Goal: Transaction & Acquisition: Book appointment/travel/reservation

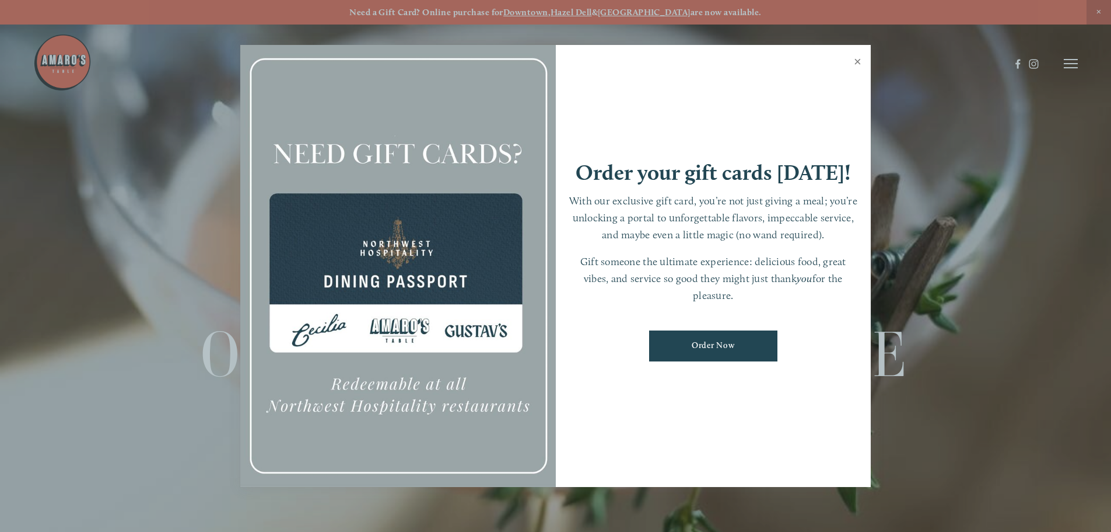
click at [859, 58] on link "Close" at bounding box center [858, 63] width 23 height 33
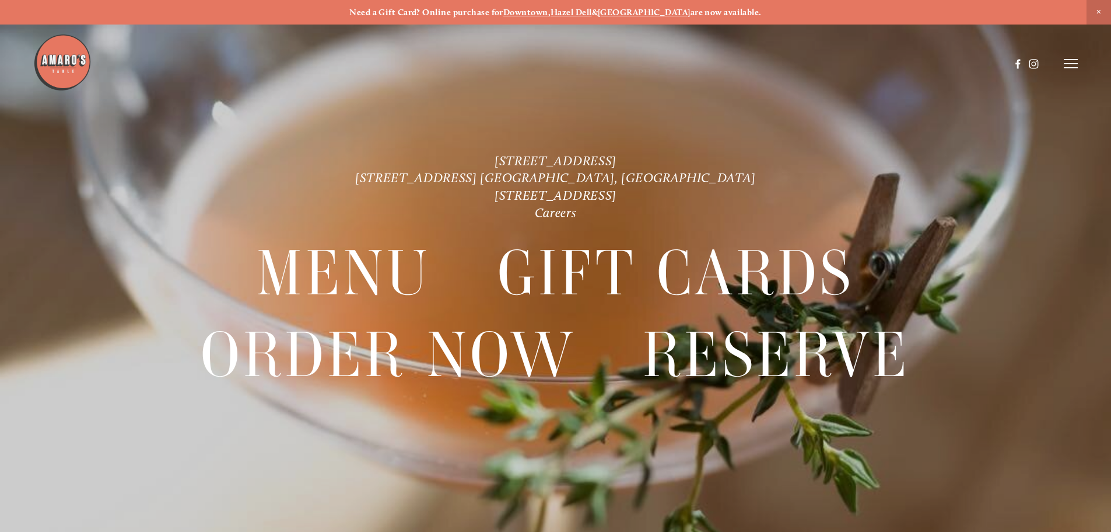
click at [1065, 61] on icon at bounding box center [1071, 63] width 14 height 11
click at [985, 65] on span "Reserve" at bounding box center [986, 63] width 31 height 11
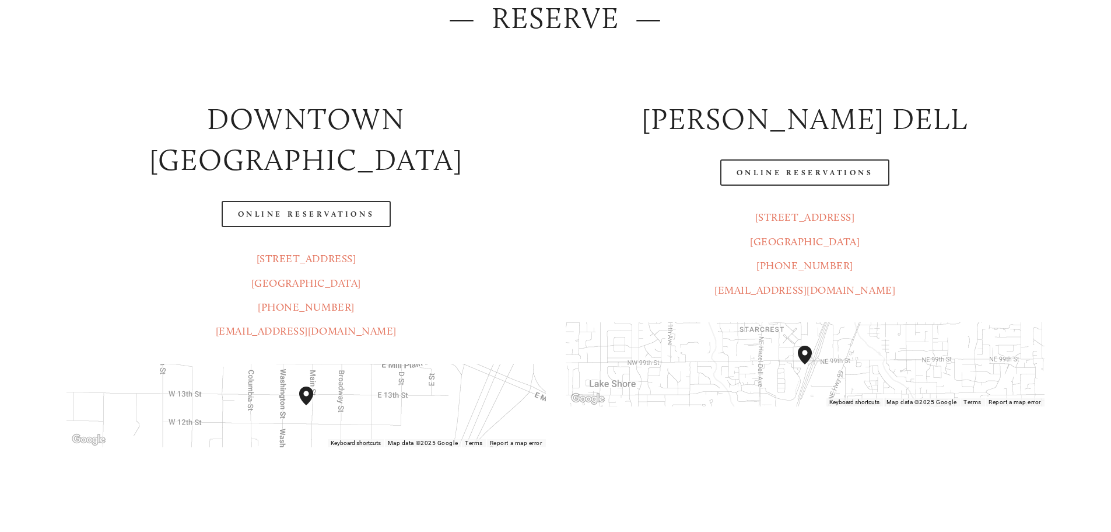
scroll to position [233, 0]
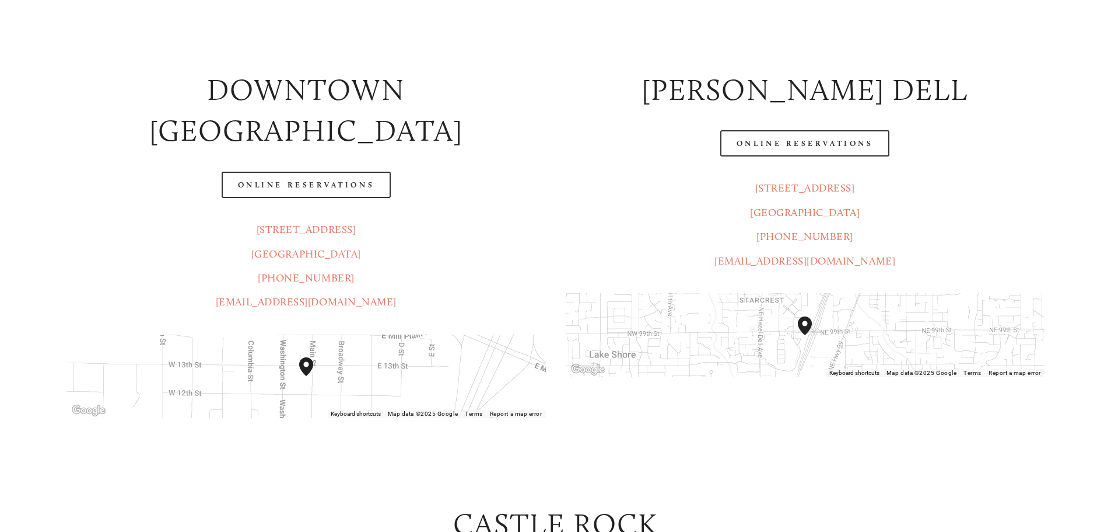
click at [305, 357] on img "Amaro's Table 1220 Main Street vancouver, United States" at bounding box center [306, 366] width 14 height 19
click at [831, 328] on div at bounding box center [805, 335] width 479 height 84
click at [816, 334] on div "Amaro's Table 816 Northeast 98th Circle Vancouver, WA, 98665, United States" at bounding box center [812, 334] width 28 height 37
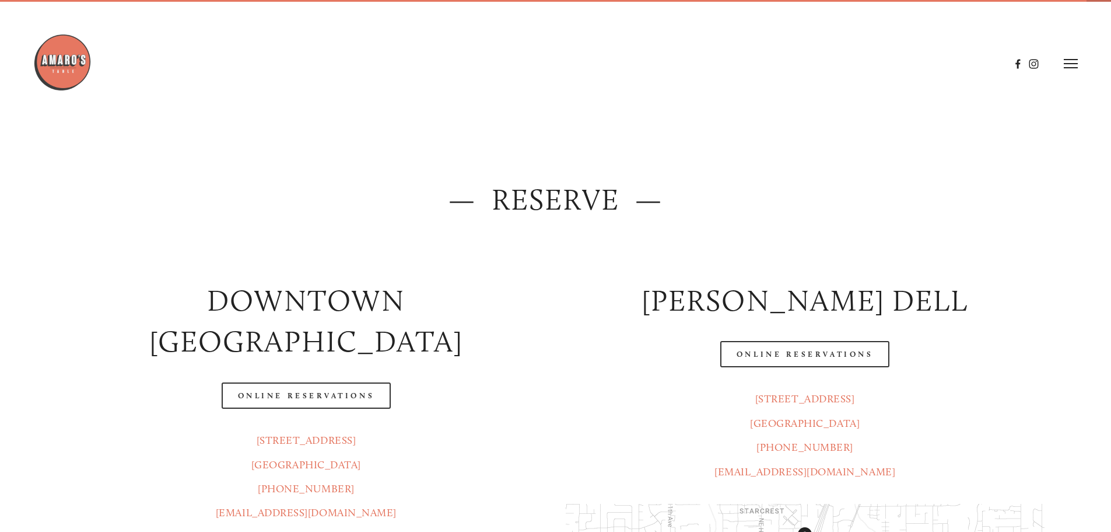
scroll to position [0, 0]
